Goal: Find specific page/section: Find specific page/section

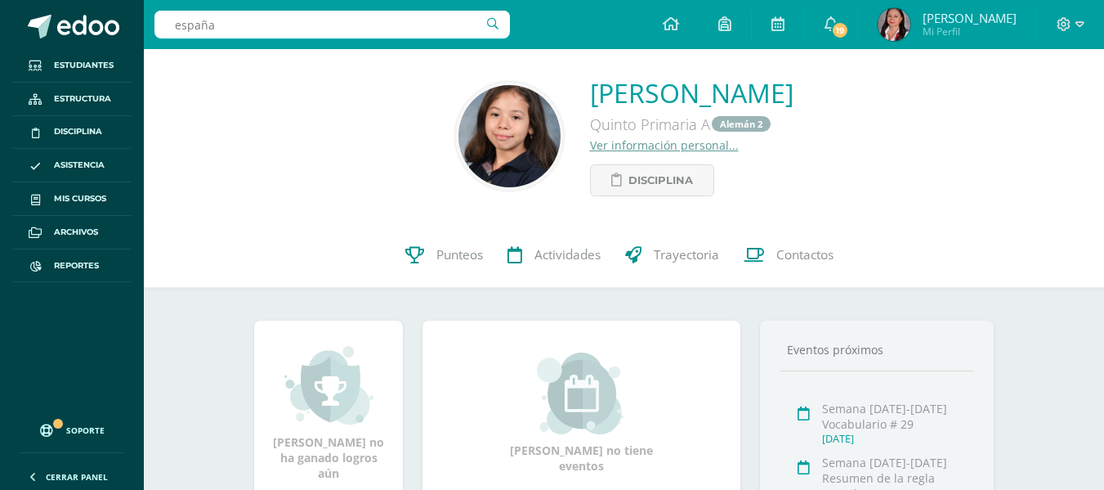
type input "españa"
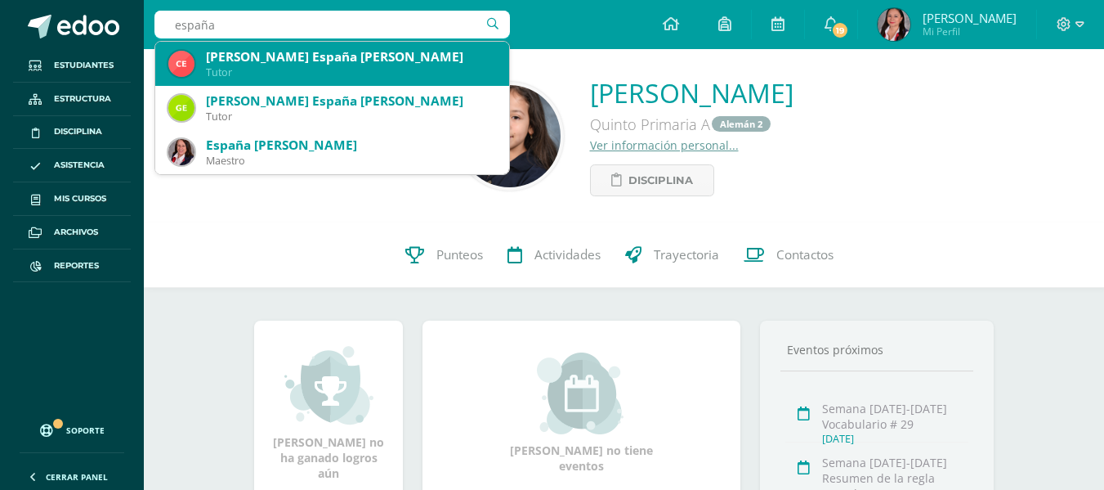
click at [353, 71] on div "Tutor" at bounding box center [351, 72] width 290 height 14
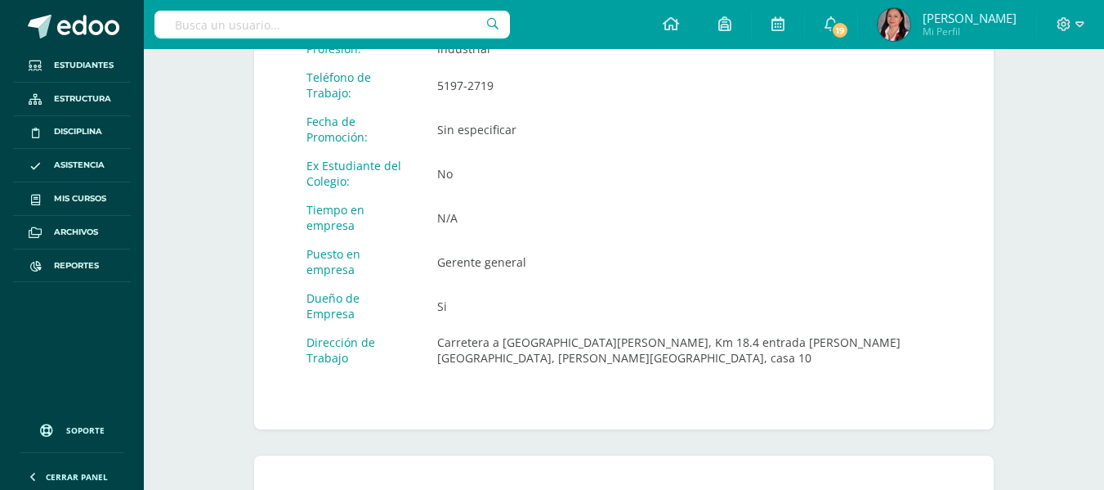
scroll to position [942, 0]
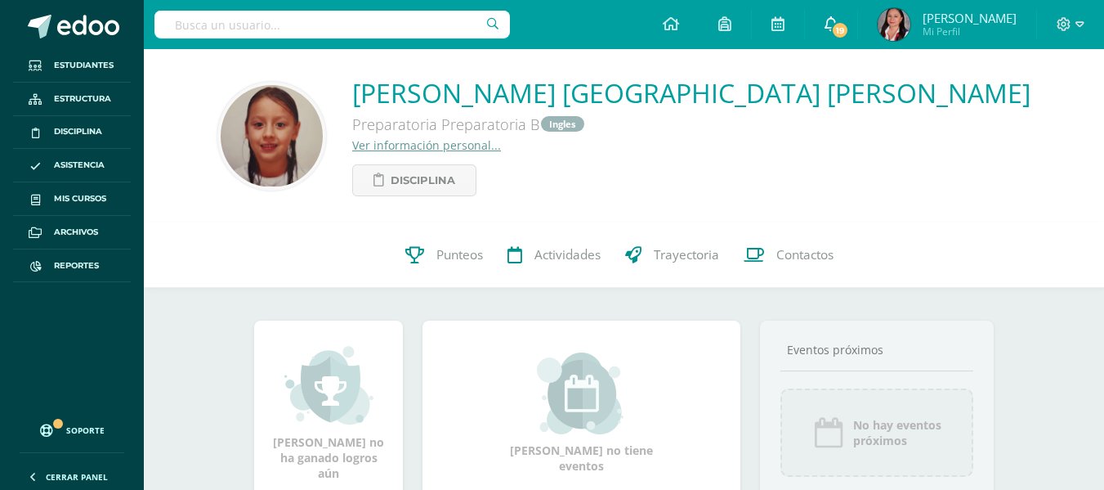
click at [833, 22] on icon at bounding box center [831, 23] width 13 height 15
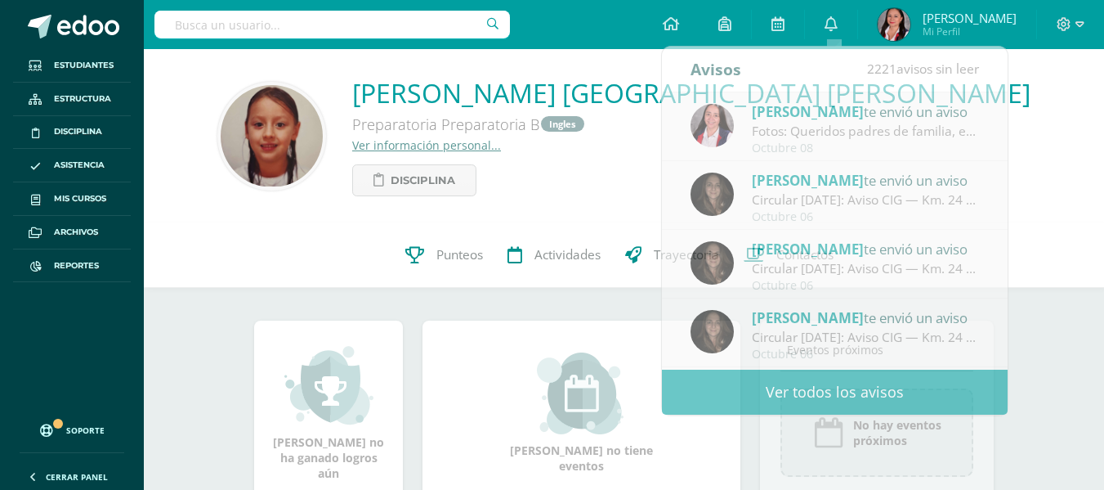
click at [1058, 135] on div "Maya Luciana España Cifuentes Preparatoria Preparatoria B Ingles Ver informació…" at bounding box center [624, 135] width 934 height 121
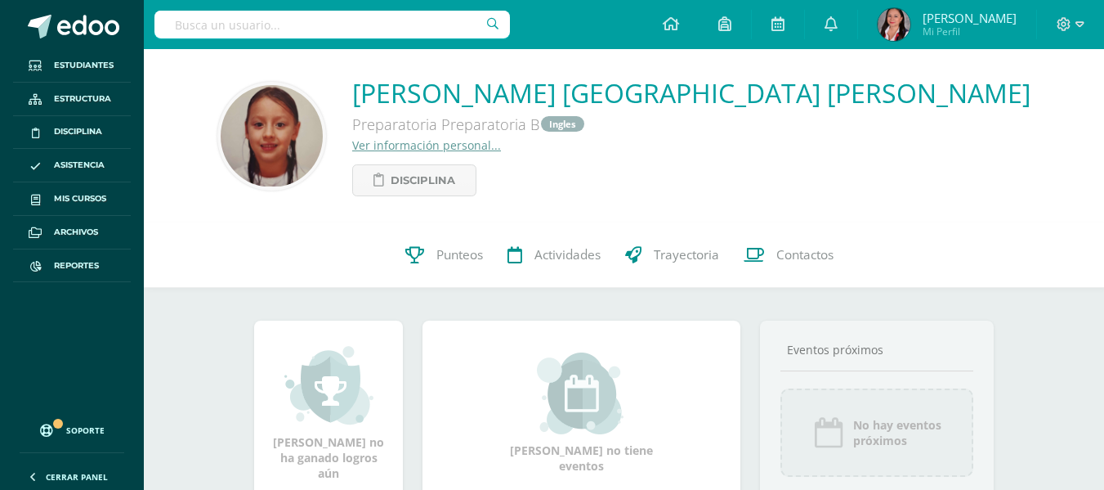
click at [203, 23] on input "text" at bounding box center [332, 25] width 356 height 28
click at [268, 14] on input "text" at bounding box center [332, 25] width 356 height 28
type input "stalling"
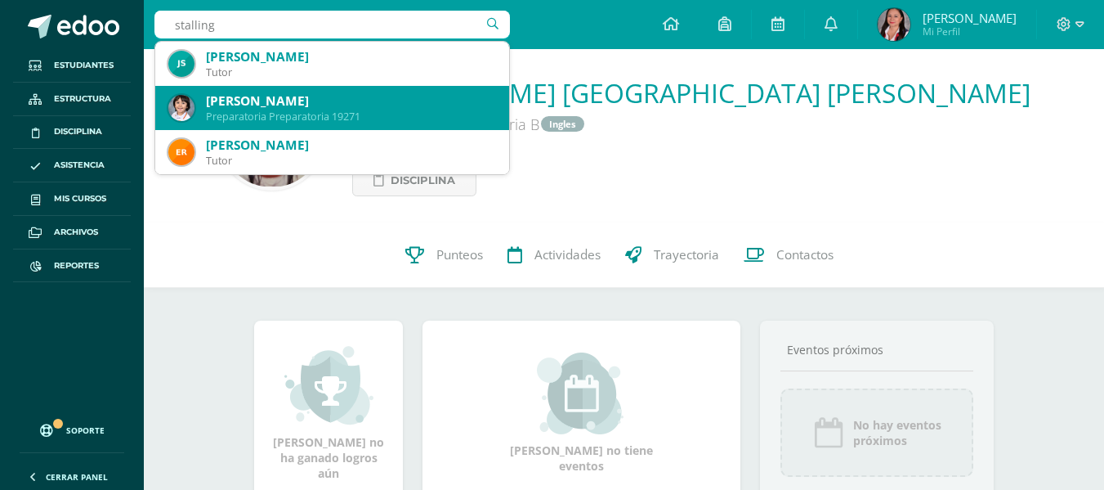
click at [266, 106] on div "Gabriel Andrés Stalling Torres" at bounding box center [351, 100] width 290 height 17
